Goal: Submit feedback/report problem: Leave review/rating

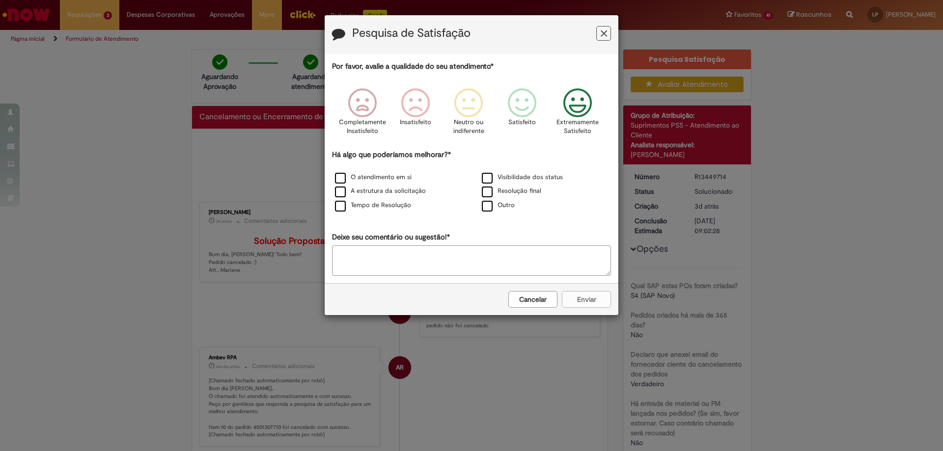
click at [569, 100] on icon "Feedback" at bounding box center [577, 102] width 37 height 29
click at [366, 176] on label "O atendimento em si" at bounding box center [373, 177] width 77 height 9
click at [594, 301] on button "Enviar" at bounding box center [586, 299] width 49 height 17
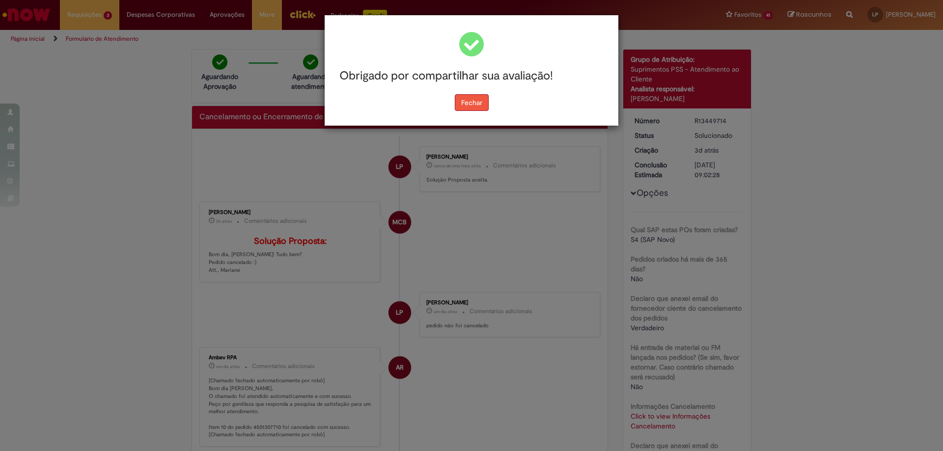
click at [466, 110] on button "Fechar" at bounding box center [472, 102] width 34 height 17
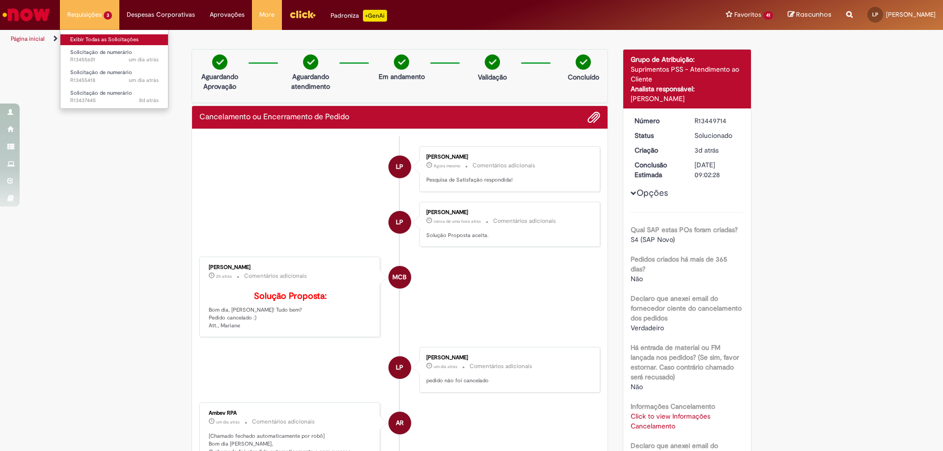
click at [105, 38] on link "Exibir Todas as Solicitações" at bounding box center [114, 39] width 108 height 11
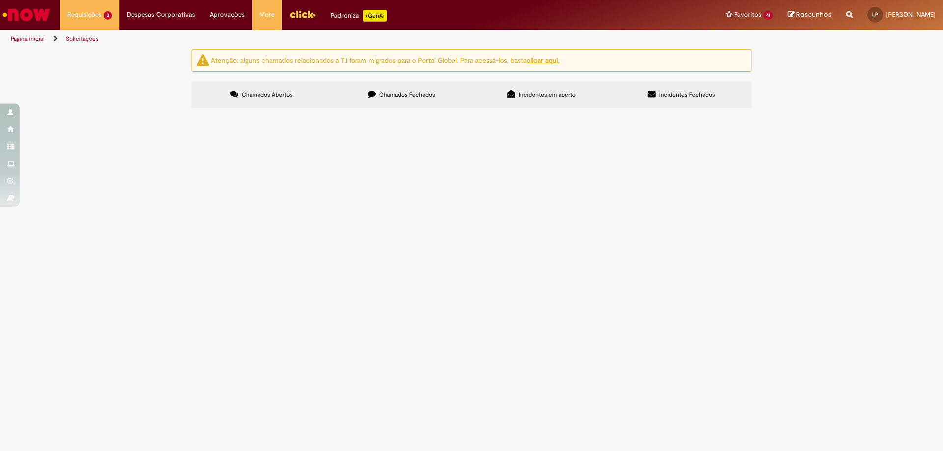
click at [0, 0] on span "Solicitação de numerário" at bounding box center [0, 0] width 0 height 0
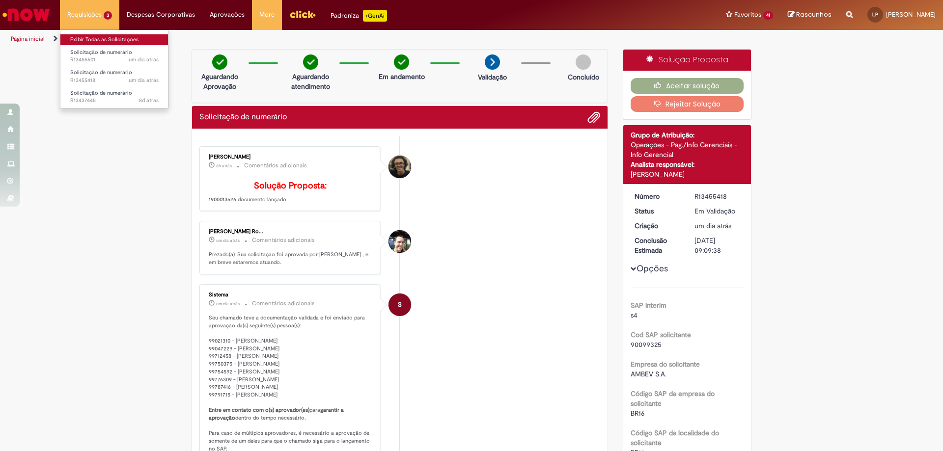
click at [107, 41] on link "Exibir Todas as Solicitações" at bounding box center [114, 39] width 108 height 11
